Goal: Navigation & Orientation: Find specific page/section

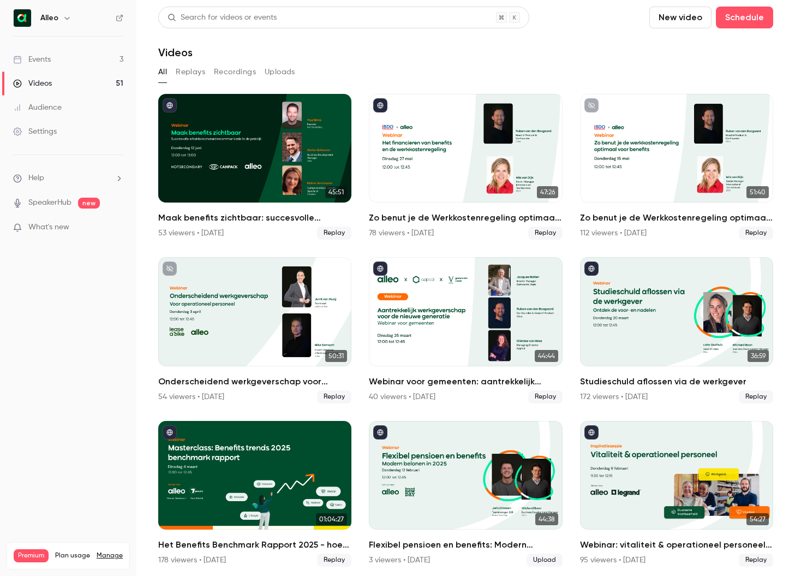
click at [82, 57] on link "Events 3" at bounding box center [68, 59] width 136 height 24
click at [80, 51] on link "Events 3" at bounding box center [68, 59] width 136 height 24
